Goal: Book appointment/travel/reservation

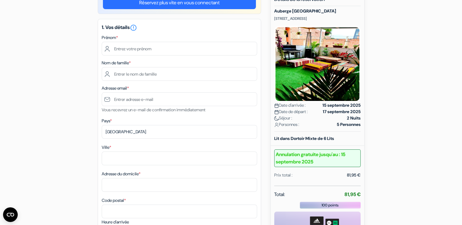
scroll to position [64, 0]
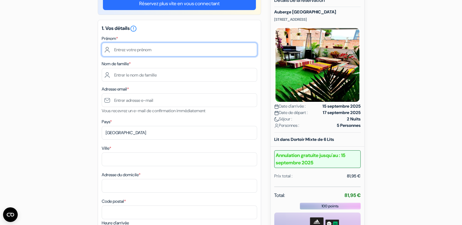
click at [182, 48] on input "text" at bounding box center [179, 50] width 155 height 14
type input "j"
type input "[PERSON_NAME]"
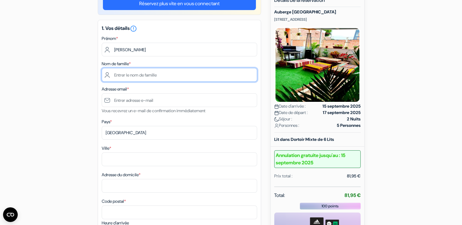
click at [189, 79] on input "text" at bounding box center [179, 75] width 155 height 14
type input "Cabillic"
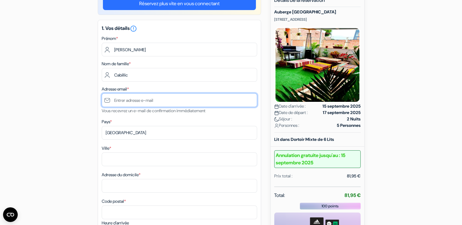
click at [166, 103] on input "text" at bounding box center [179, 100] width 155 height 14
type input "[PERSON_NAME][EMAIL_ADDRESS][DOMAIN_NAME]"
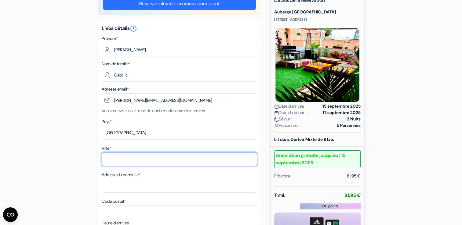
click at [141, 159] on input "Ville *" at bounding box center [179, 160] width 155 height 14
type input "PLABENNEC"
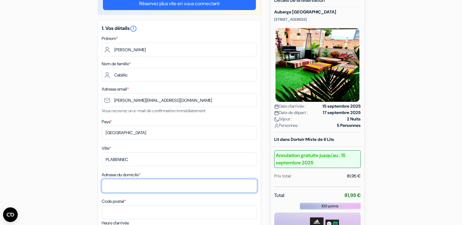
click at [140, 182] on input "Adresse du domicile *" at bounding box center [179, 186] width 155 height 14
type input "[STREET_ADDRESS]"
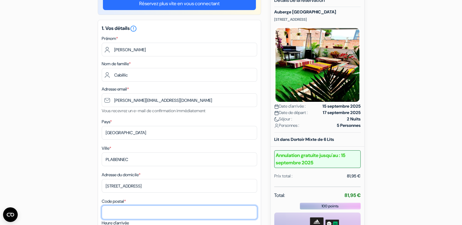
click at [130, 207] on input "Code postal *" at bounding box center [179, 213] width 155 height 14
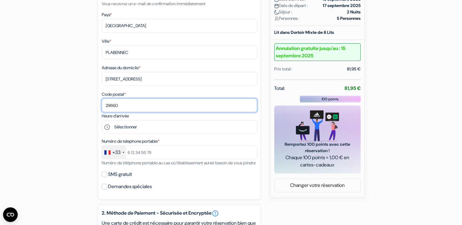
scroll to position [175, 0]
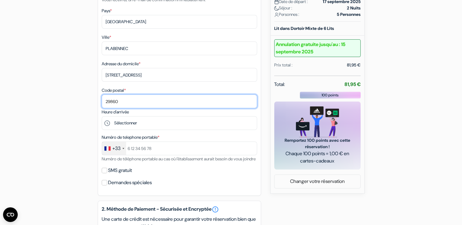
type input "29860"
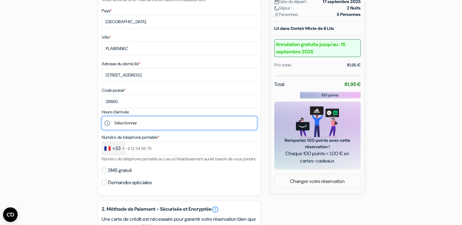
click at [214, 119] on select "Sélectionner 15:00 16:00 17:00 18:00 19:00 20:00 21:00 22:00 23:00" at bounding box center [179, 123] width 155 height 14
select select "22"
click at [102, 117] on select "Sélectionner 15:00 16:00 17:00 18:00 19:00 20:00 21:00 22:00 23:00" at bounding box center [179, 123] width 155 height 14
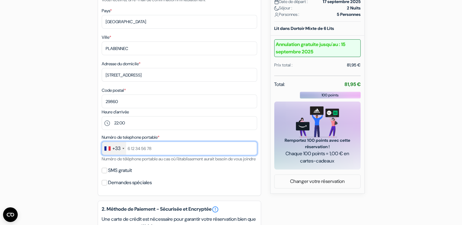
click at [134, 154] on input "text" at bounding box center [179, 149] width 155 height 14
type input "695241986"
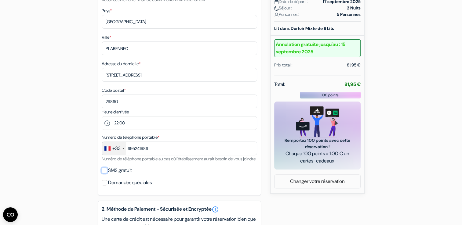
click at [104, 174] on input "SMS gratuit" at bounding box center [104, 170] width 5 height 5
checkbox input "true"
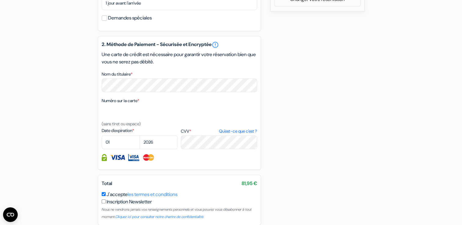
scroll to position [371, 0]
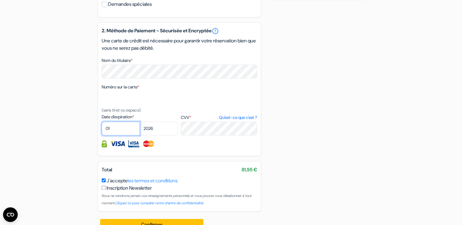
click at [118, 135] on select "01 02 03 04 05 06 07 08 09 10 11 12" at bounding box center [121, 129] width 38 height 14
select select "09"
click at [102, 130] on select "01 02 03 04 05 06 07 08 09 10 11 12" at bounding box center [121, 129] width 38 height 14
click at [171, 136] on select "2025 2026 2027 2028 2029 2030 2031 2032 2033 2034 2035 2036 2037 2038 2039 2040…" at bounding box center [159, 129] width 38 height 14
select select "2025"
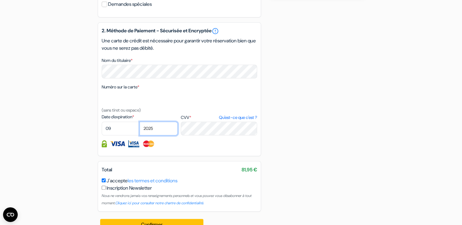
click at [140, 130] on select "2025 2026 2027 2028 2029 2030 2031 2032 2033 2034 2035 2036 2037 2038 2039 2040…" at bounding box center [159, 129] width 38 height 14
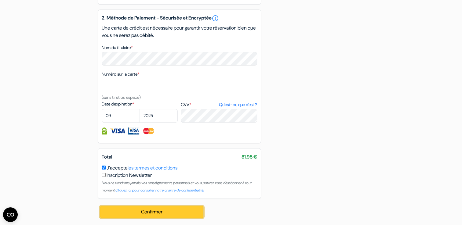
click at [192, 209] on button "Confirmer Loading..." at bounding box center [152, 213] width 104 height 12
click at [191, 216] on button "Confirmer Loading..." at bounding box center [152, 213] width 104 height 12
click at [177, 210] on button "Confirmer Loading..." at bounding box center [152, 213] width 104 height 12
click at [183, 213] on button "Confirmer Loading..." at bounding box center [152, 213] width 104 height 12
click at [183, 214] on button "Confirmer Loading..." at bounding box center [152, 213] width 104 height 12
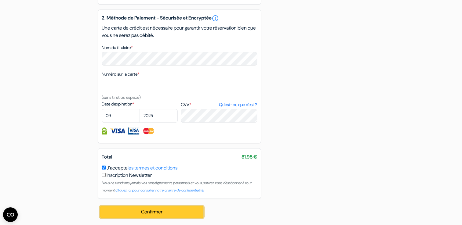
click at [153, 208] on button "Confirmer Loading..." at bounding box center [152, 213] width 104 height 12
click at [152, 212] on button "Confirmer Loading..." at bounding box center [152, 213] width 104 height 12
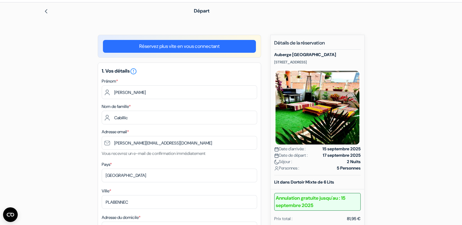
scroll to position [20, 0]
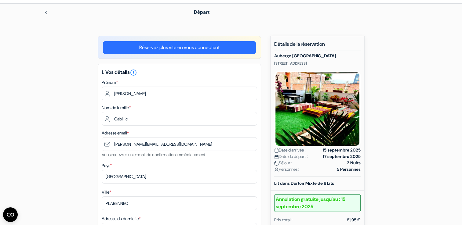
click at [179, 49] on link "Réservez plus vite en vous connectant" at bounding box center [179, 47] width 153 height 13
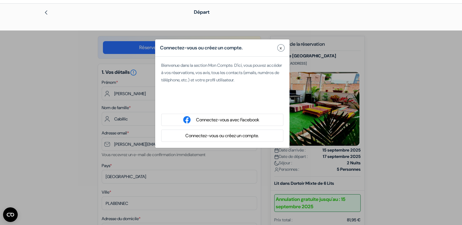
click at [279, 45] on button "x" at bounding box center [280, 47] width 7 height 7
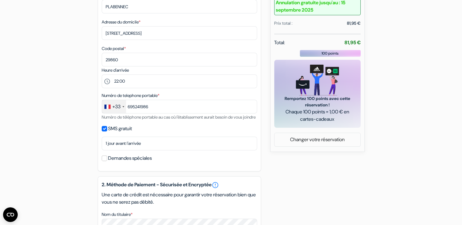
scroll to position [392, 0]
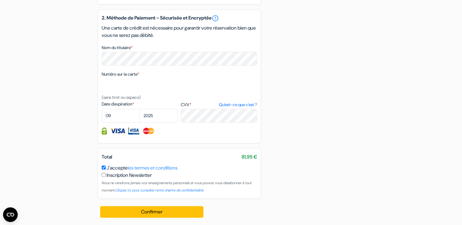
click at [103, 177] on input "checkbox" at bounding box center [104, 175] width 4 height 4
checkbox input "true"
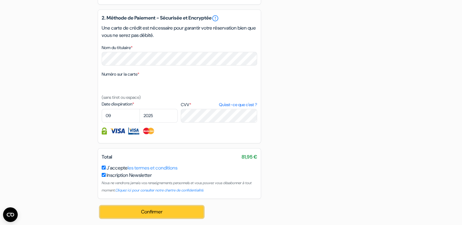
click at [143, 210] on button "Confirmer Loading..." at bounding box center [152, 213] width 104 height 12
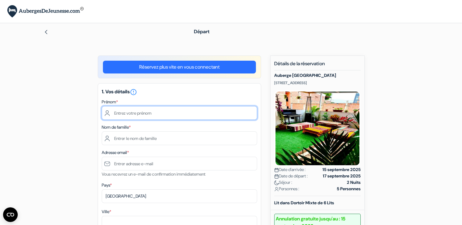
click at [155, 115] on input "text" at bounding box center [179, 113] width 155 height 14
click at [155, 115] on input "sebast" at bounding box center [179, 113] width 155 height 14
type input "sebastien"
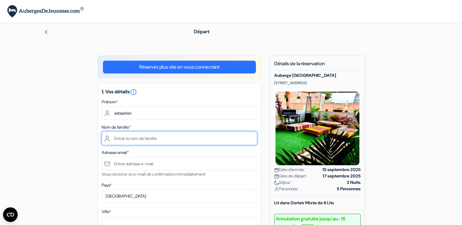
click at [137, 138] on input "text" at bounding box center [179, 139] width 155 height 14
type input "berrou"
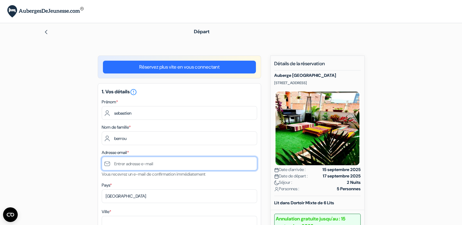
click at [122, 168] on input "text" at bounding box center [179, 164] width 155 height 14
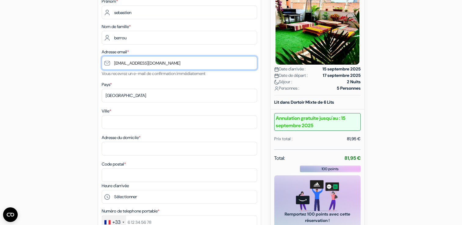
scroll to position [112, 0]
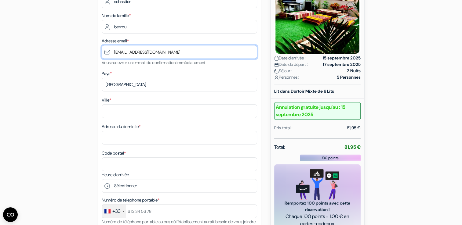
type input "seb.berrou@free.fr"
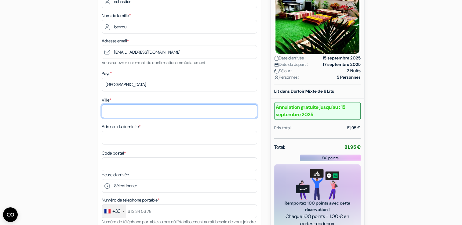
click at [124, 105] on input "Ville *" at bounding box center [179, 111] width 155 height 14
type input "saint ubain"
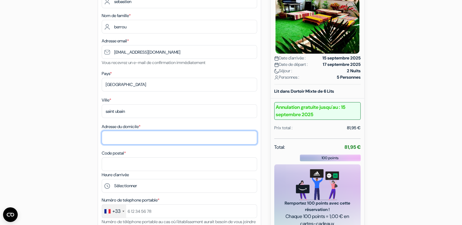
click at [123, 134] on input "Adresse du domicile *" at bounding box center [179, 138] width 155 height 14
type input "8 venelle blanche"
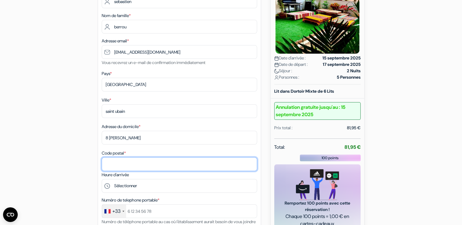
click at [123, 166] on input "Code postal *" at bounding box center [179, 165] width 155 height 14
type input "29800"
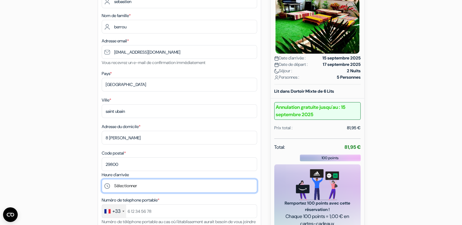
click at [185, 183] on select "Sélectionner 15:00 16:00 17:00 18:00 19:00 20:00 21:00 22:00 23:00" at bounding box center [179, 186] width 155 height 14
select select "22"
click at [102, 180] on select "Sélectionner 15:00 16:00 17:00 18:00 19:00 20:00 21:00 22:00 23:00" at bounding box center [179, 186] width 155 height 14
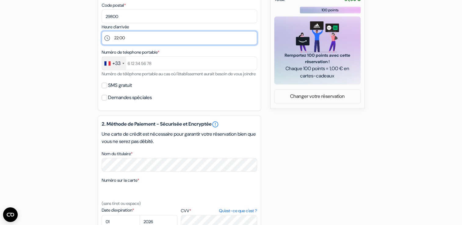
scroll to position [280, 0]
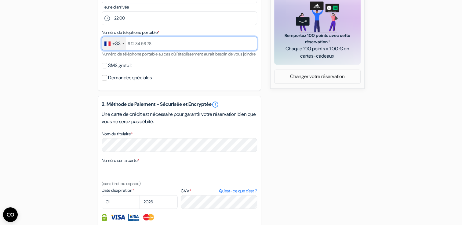
click at [155, 44] on input "text" at bounding box center [179, 44] width 155 height 14
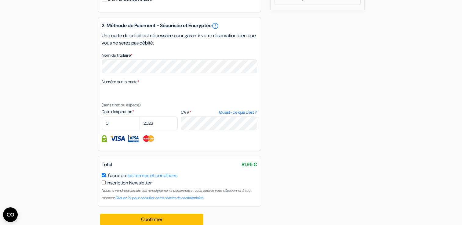
scroll to position [374, 0]
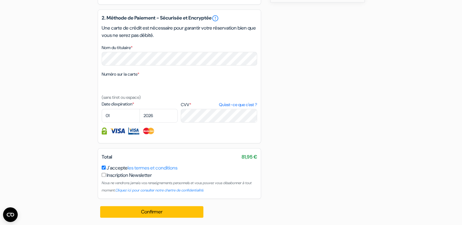
type input "0604181760"
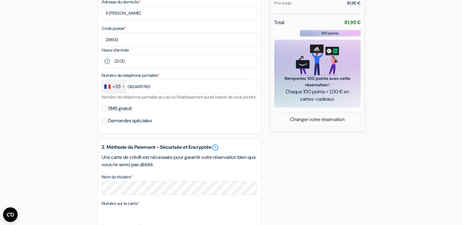
scroll to position [234, 0]
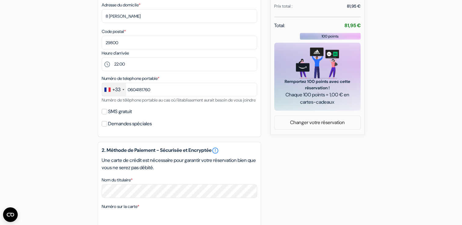
click at [108, 116] on div "SMS gratuit" at bounding box center [179, 112] width 155 height 9
click at [103, 115] on input "SMS gratuit" at bounding box center [104, 111] width 5 height 5
checkbox input "true"
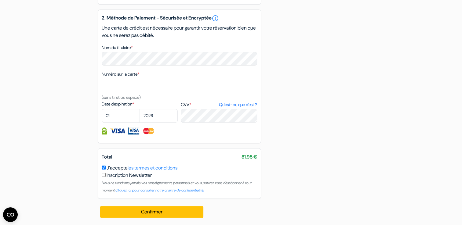
scroll to position [392, 0]
drag, startPoint x: 127, startPoint y: 115, endPoint x: 115, endPoint y: 106, distance: 14.5
click at [115, 106] on div "Date d'expiration * 01 02 03 04 05 06 07 08 09 10 11 12 2025 2026 2027 2028 202…" at bounding box center [140, 112] width 76 height 22
select select "03"
click at [102, 109] on select "01 02 03 04 05 06 07 08 09 10 11 12" at bounding box center [121, 116] width 38 height 14
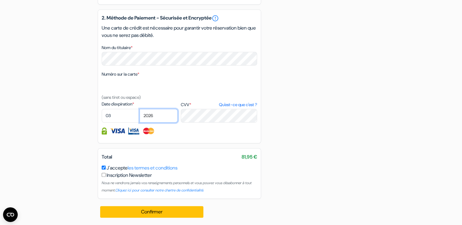
click at [159, 117] on select "2025 2026 2027 2028 2029 2030 2031 2032 2033 2034 2035 2036 2037 2038 2039 2040…" at bounding box center [159, 116] width 38 height 14
select select "2028"
click at [140, 109] on select "2025 2026 2027 2028 2029 2030 2031 2032 2033 2034 2035 2036 2037 2038 2039 2040…" at bounding box center [159, 116] width 38 height 14
click at [198, 106] on label "CVV * Qu'est-ce que c'est ?" at bounding box center [219, 105] width 76 height 6
click at [0, 0] on textarea "Nom du titulaire *" at bounding box center [0, 0] width 0 height 0
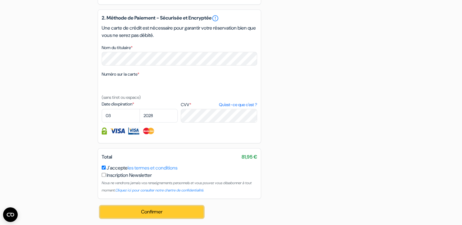
click at [150, 214] on button "Confirmer Loading..." at bounding box center [152, 213] width 104 height 12
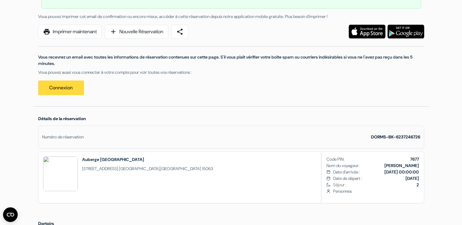
scroll to position [68, 0]
